Goal: Task Accomplishment & Management: Manage account settings

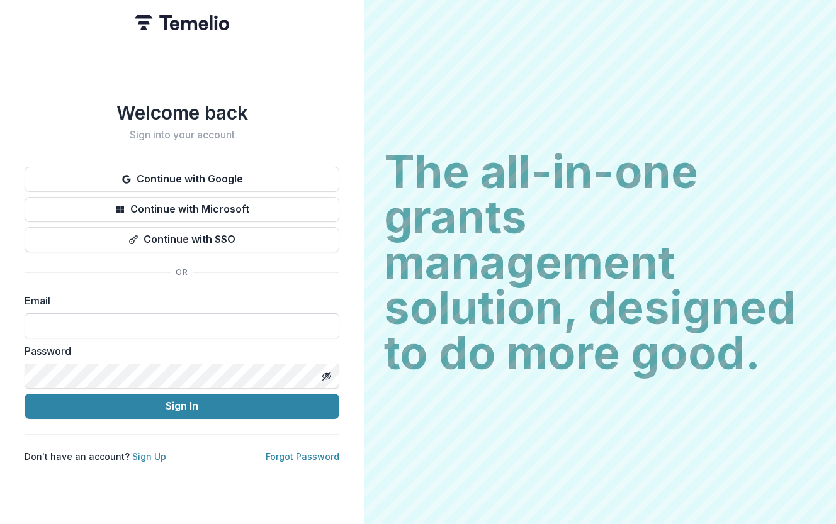
click at [166, 320] on input at bounding box center [182, 326] width 315 height 25
type input "**********"
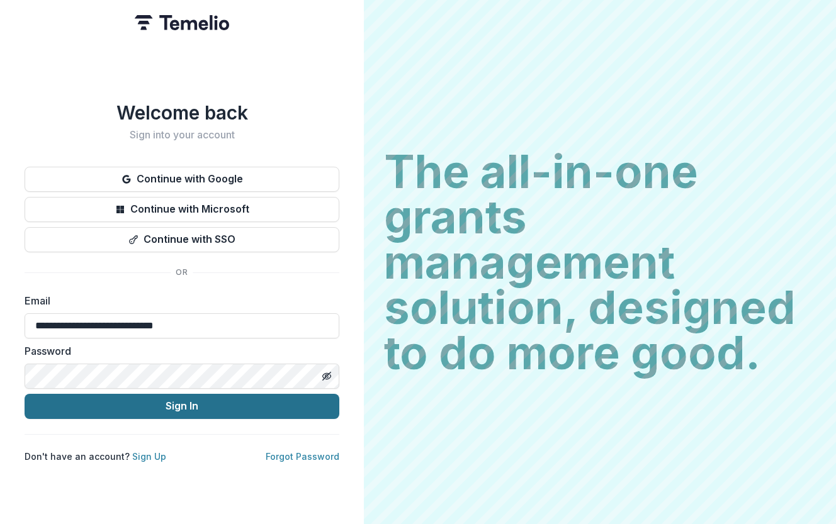
click at [142, 404] on button "Sign In" at bounding box center [182, 406] width 315 height 25
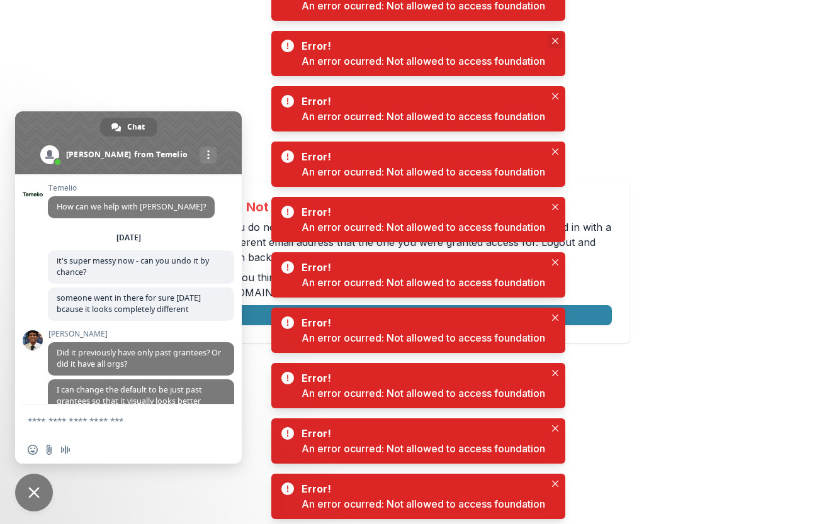
click at [557, 40] on icon "Close" at bounding box center [554, 41] width 6 height 6
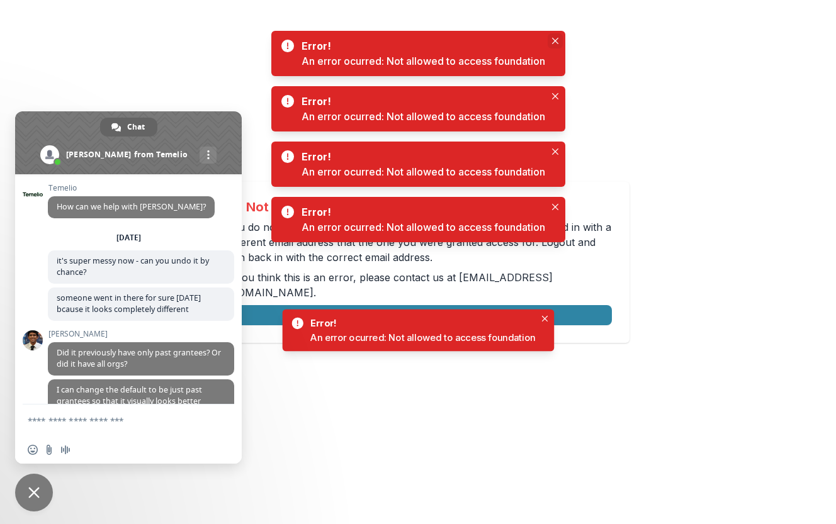
click at [557, 48] on button "Close" at bounding box center [555, 40] width 15 height 15
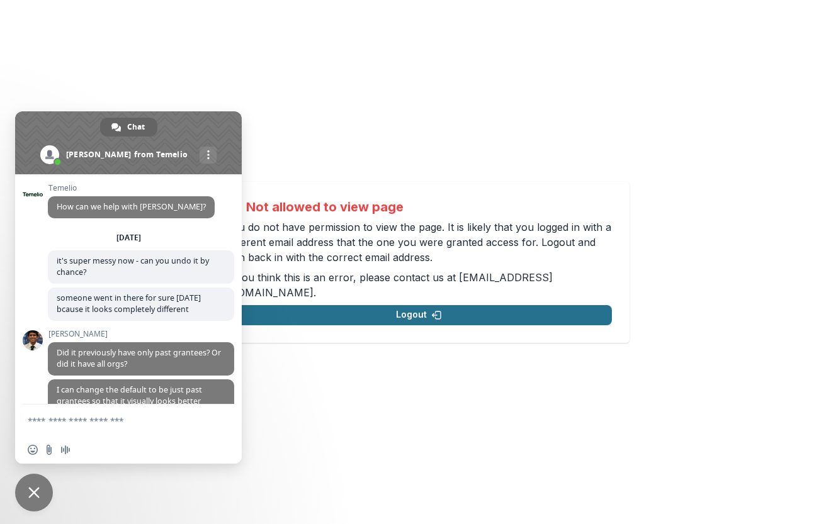
click at [480, 312] on button "Logout" at bounding box center [419, 315] width 386 height 20
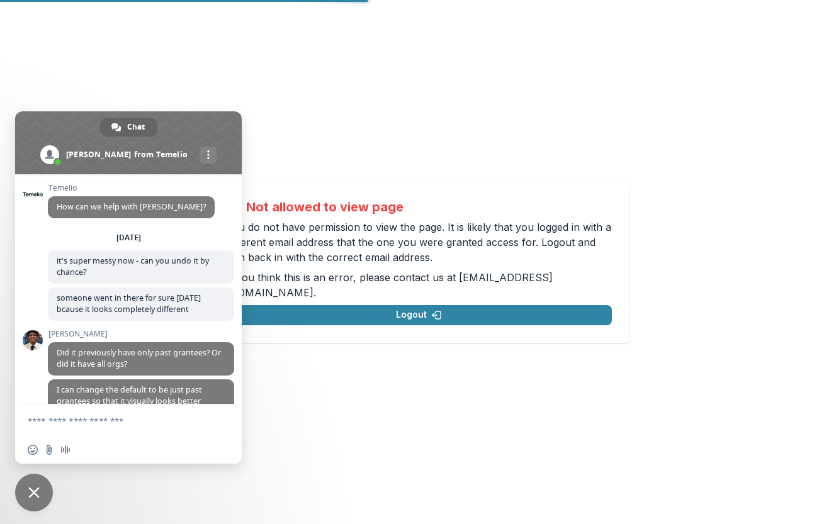
click at [191, 128] on span at bounding box center [128, 142] width 227 height 63
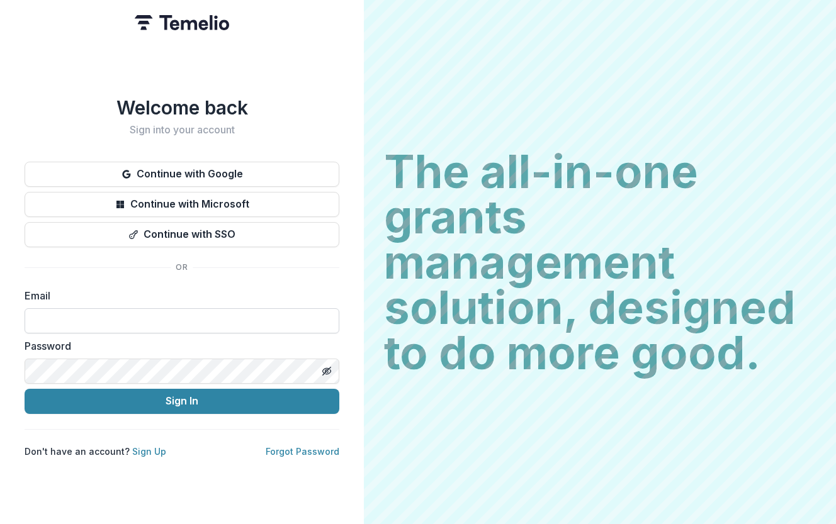
click at [191, 323] on input at bounding box center [182, 320] width 315 height 25
type input "**********"
click at [25, 389] on button "Sign In" at bounding box center [182, 401] width 315 height 25
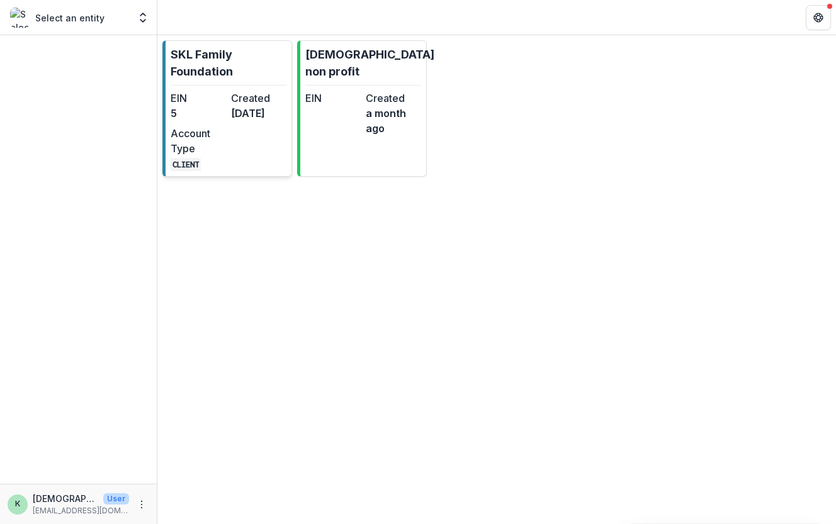
click at [204, 71] on p "SKL Family Foundation" at bounding box center [229, 63] width 116 height 34
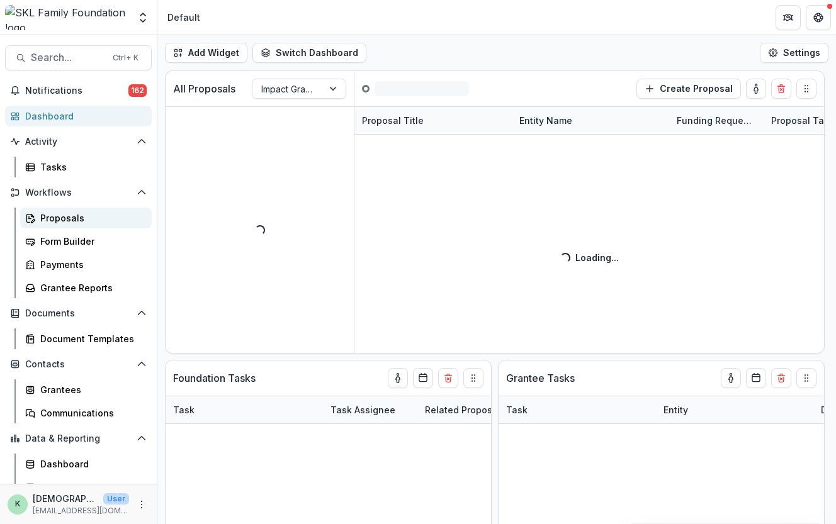
click at [74, 219] on div "Proposals" at bounding box center [90, 218] width 101 height 13
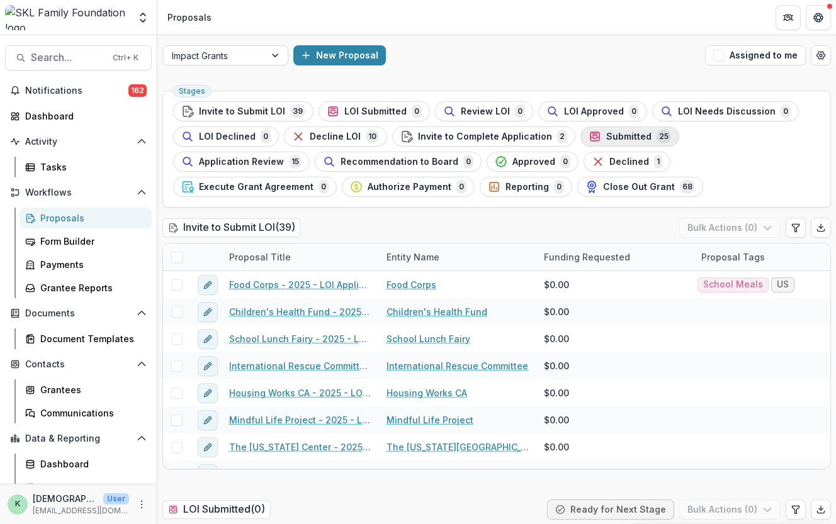
click at [608, 138] on span "Submitted" at bounding box center [628, 137] width 45 height 11
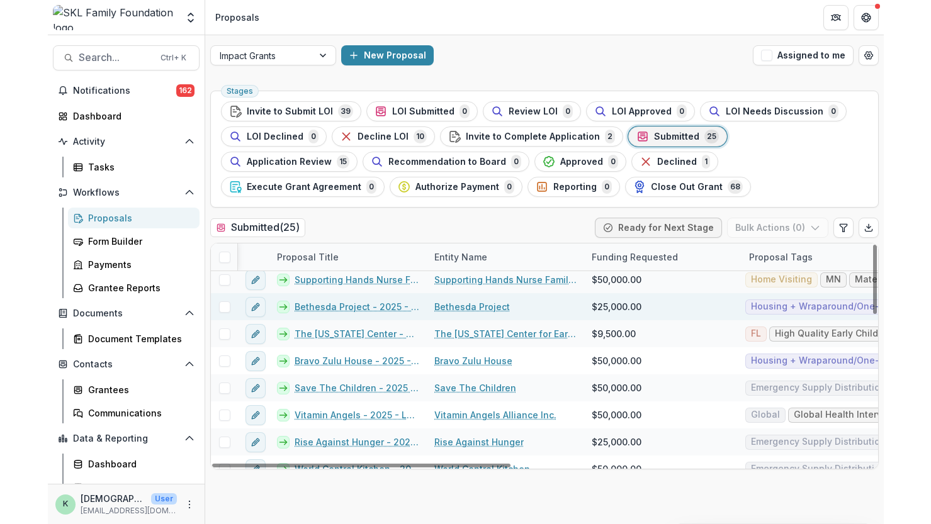
scroll to position [38, 2]
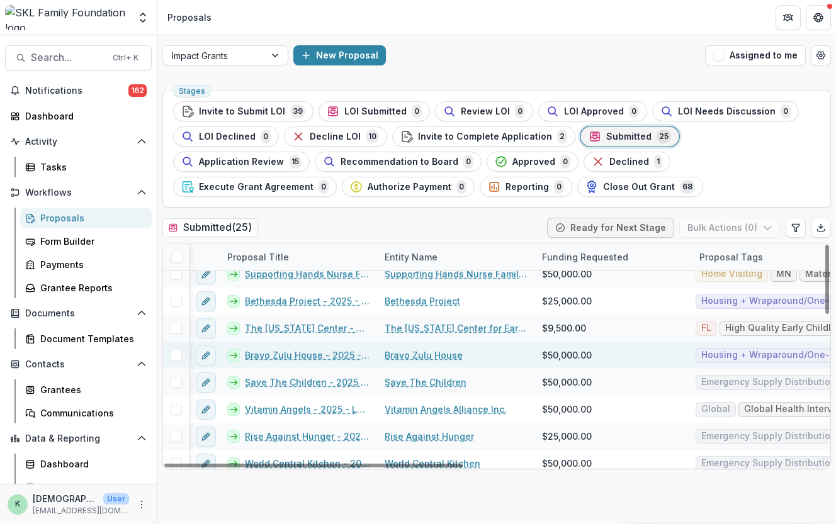
click at [273, 356] on link "Bravo Zulu House - 2025 - LOI Application" at bounding box center [307, 355] width 125 height 13
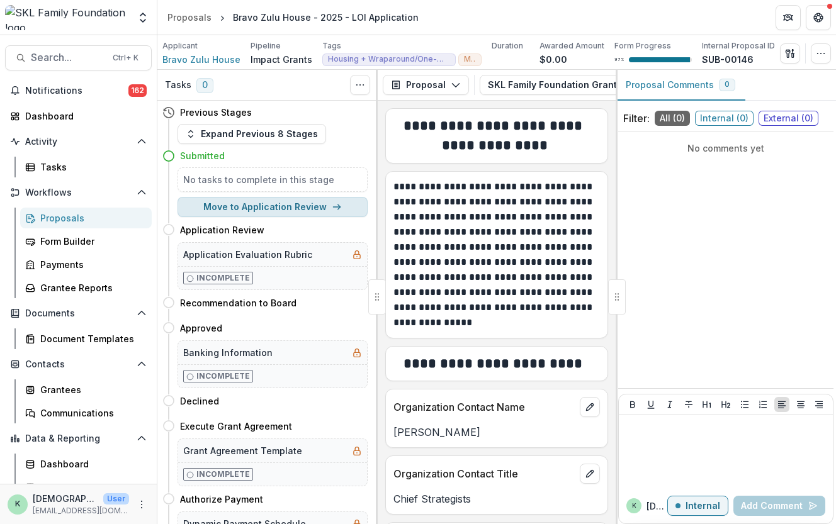
click at [258, 213] on button "Move to Application Review" at bounding box center [273, 207] width 190 height 20
select select "**********"
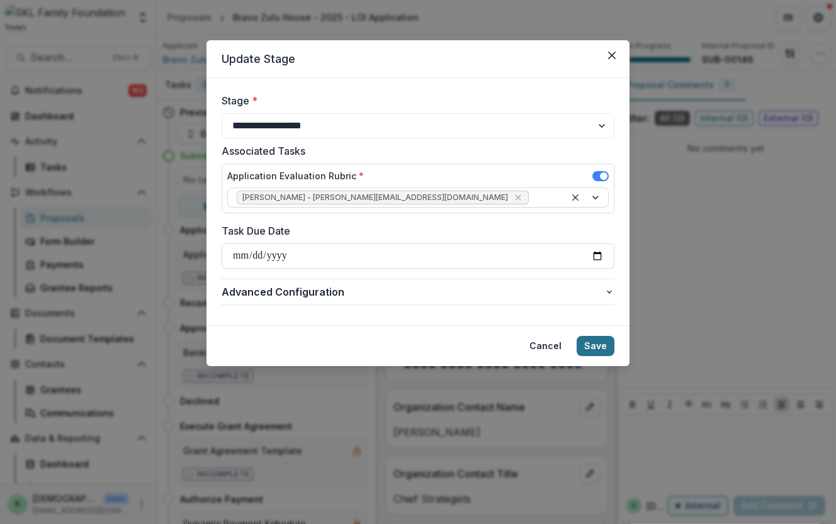
click at [599, 342] on button "Save" at bounding box center [596, 346] width 38 height 20
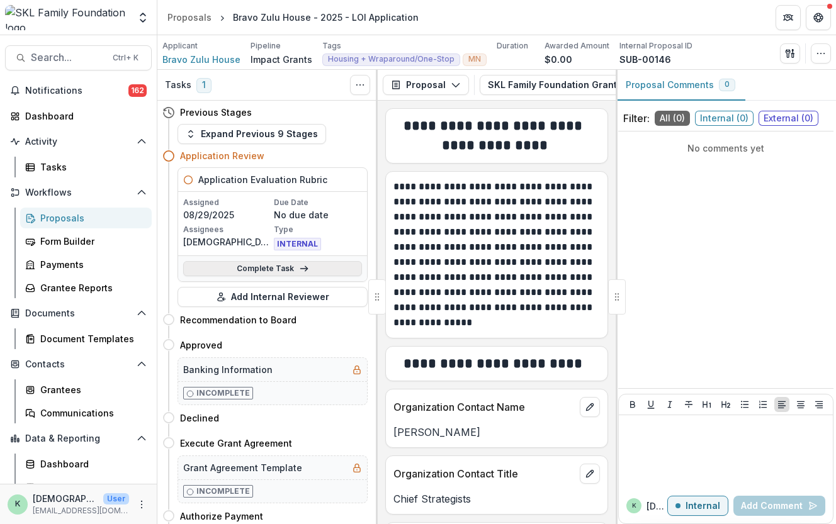
click at [286, 265] on link "Complete Task" at bounding box center [272, 268] width 179 height 15
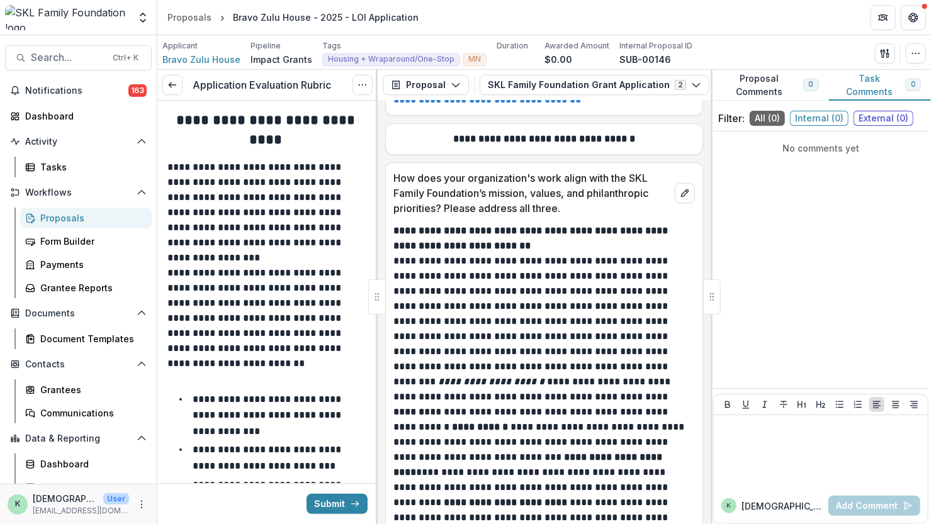
scroll to position [2702, 0]
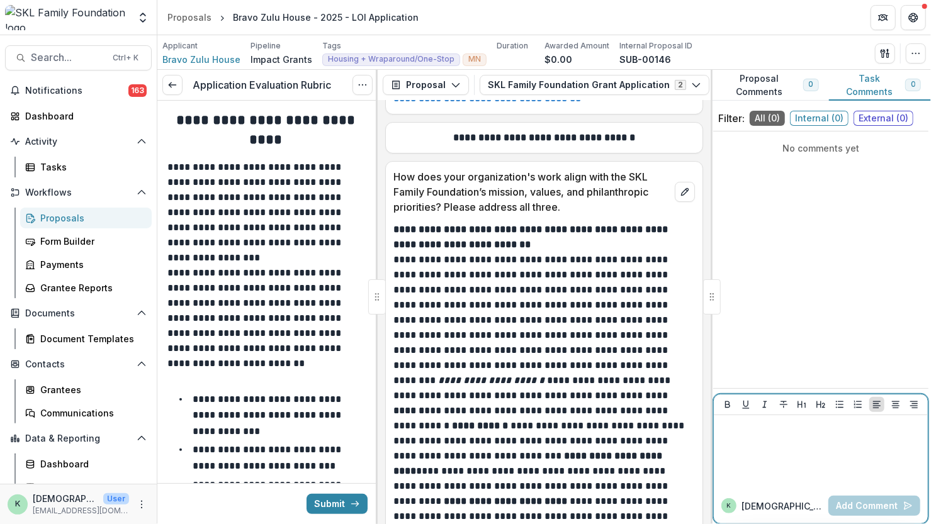
click at [795, 470] on div at bounding box center [821, 452] width 204 height 63
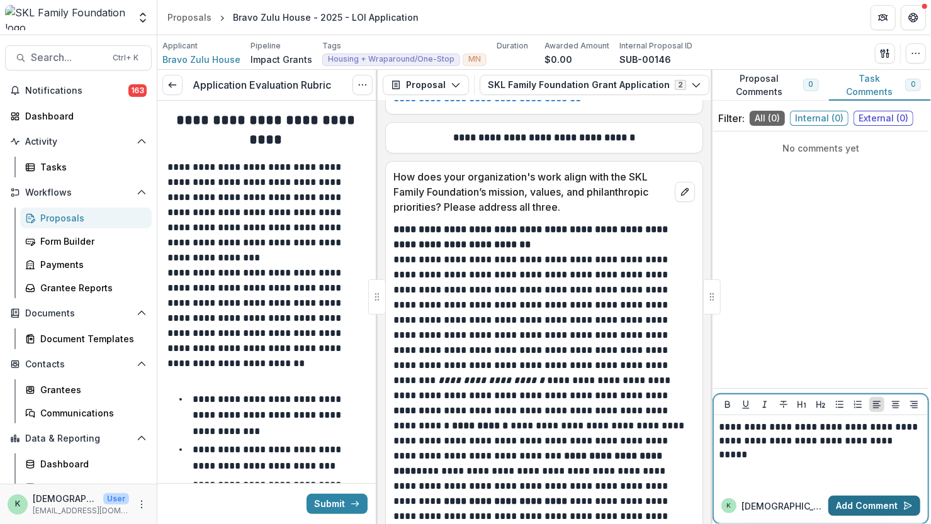
click at [835, 507] on button "Add Comment" at bounding box center [874, 506] width 92 height 20
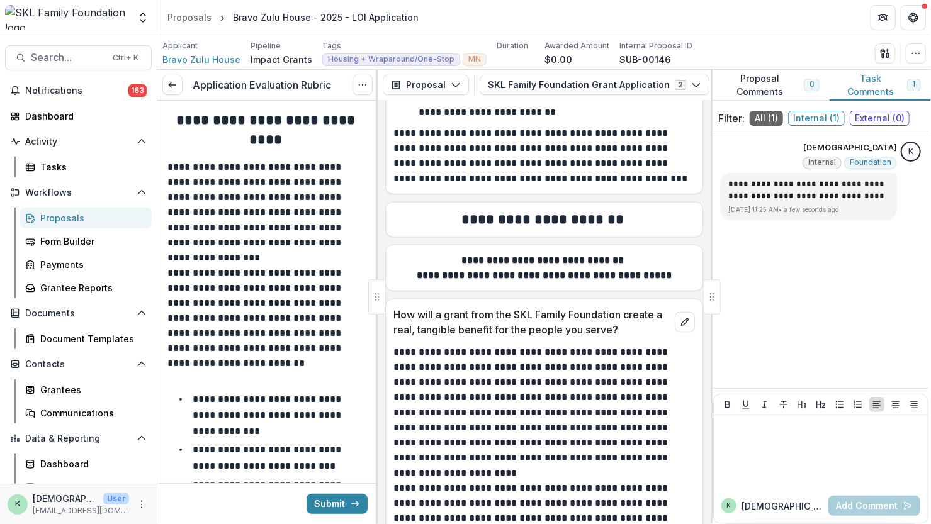
scroll to position [3486, 0]
click at [578, 307] on p "How will a grant from the SKL Family Foundation create a real, tangible benefit…" at bounding box center [531, 322] width 276 height 30
